Goal: Task Accomplishment & Management: Complete application form

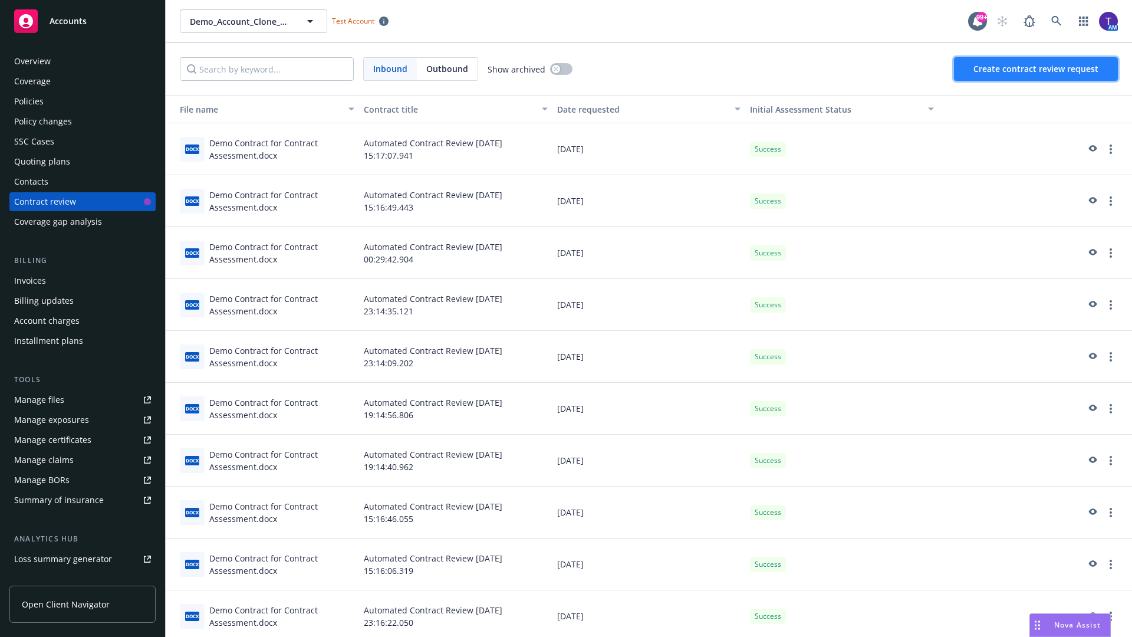
click at [1037, 69] on span "Create contract review request" at bounding box center [1036, 68] width 125 height 11
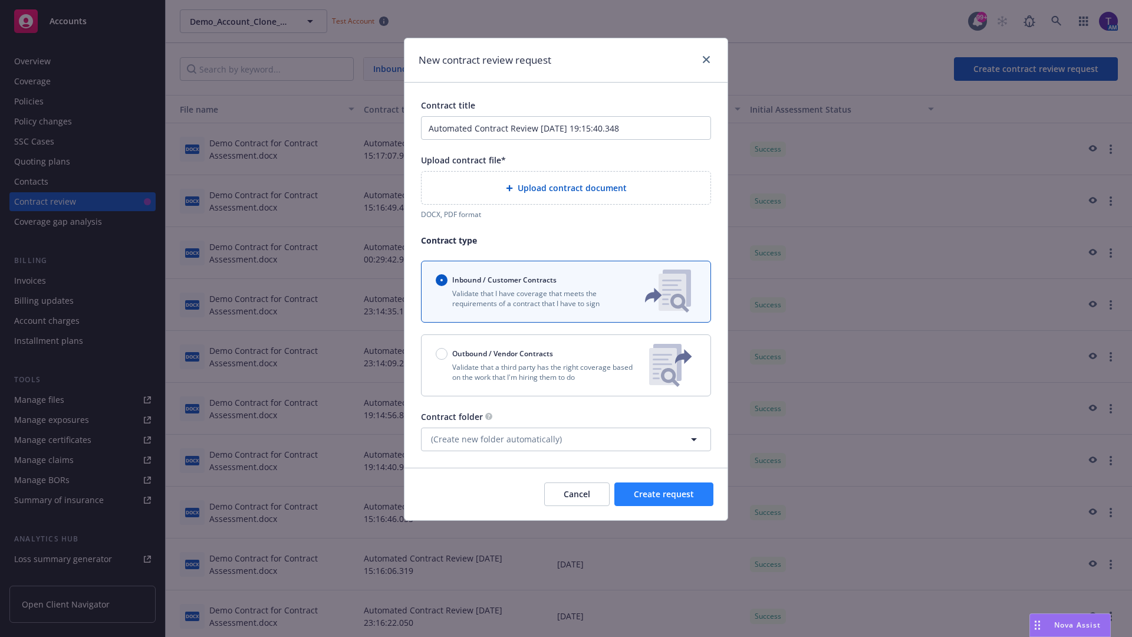
type input "Automated Contract Review [DATE] 19:15:40.348"
click at [566, 365] on p "Validate that a third party has the right coverage based on the work that I'm h…" at bounding box center [538, 372] width 204 height 20
radio input "false"
radio input "true"
click at [664, 500] on span "Create request" at bounding box center [664, 493] width 60 height 11
